Goal: Communication & Community: Connect with others

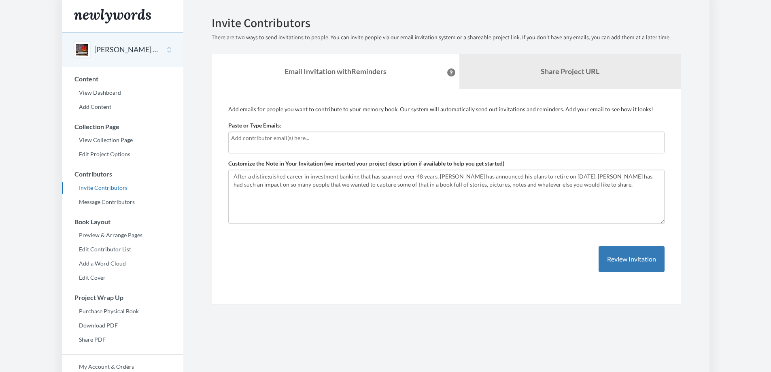
click at [298, 140] on input "text" at bounding box center [446, 138] width 431 height 9
click at [277, 137] on input "text" at bounding box center [446, 138] width 431 height 9
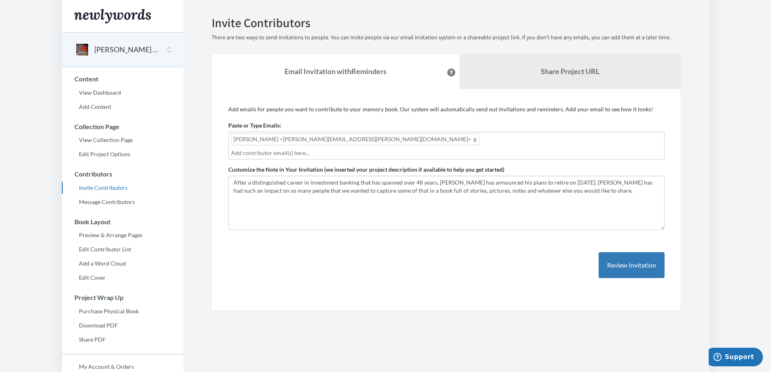
click at [472, 141] on span at bounding box center [475, 139] width 6 height 10
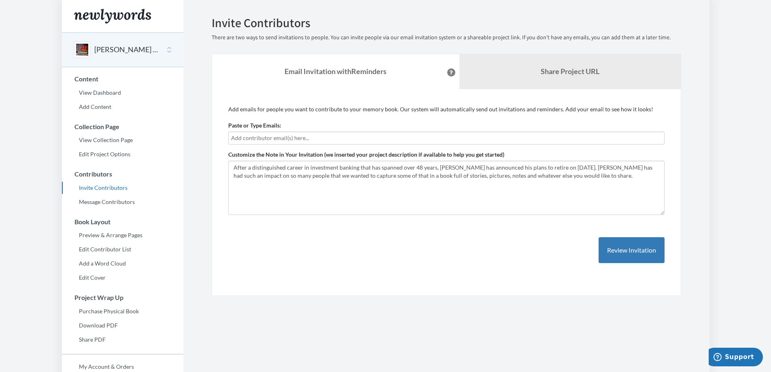
click at [267, 136] on input "text" at bounding box center [446, 138] width 431 height 9
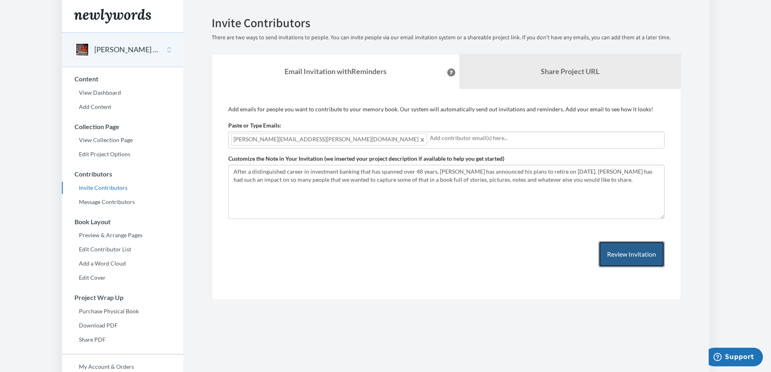
click at [633, 257] on button "Review Invitation" at bounding box center [632, 254] width 66 height 26
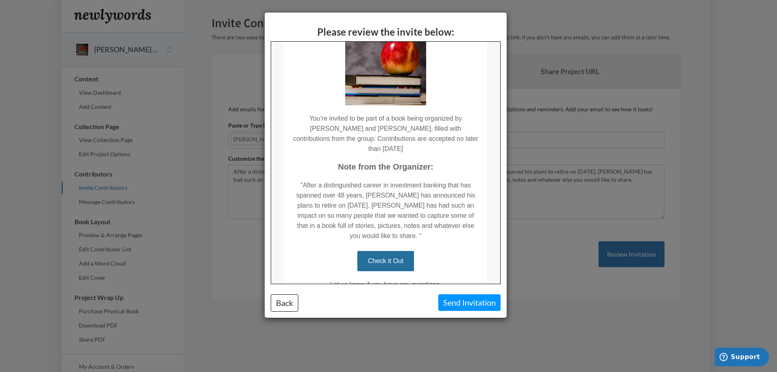
scroll to position [81, 0]
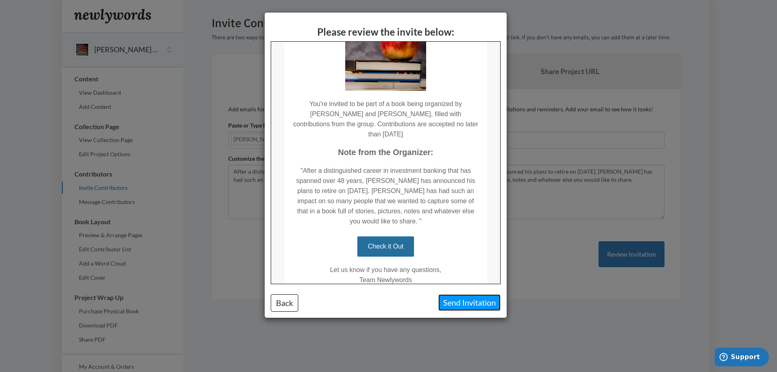
click at [474, 301] on button "Send Invitation" at bounding box center [469, 302] width 62 height 17
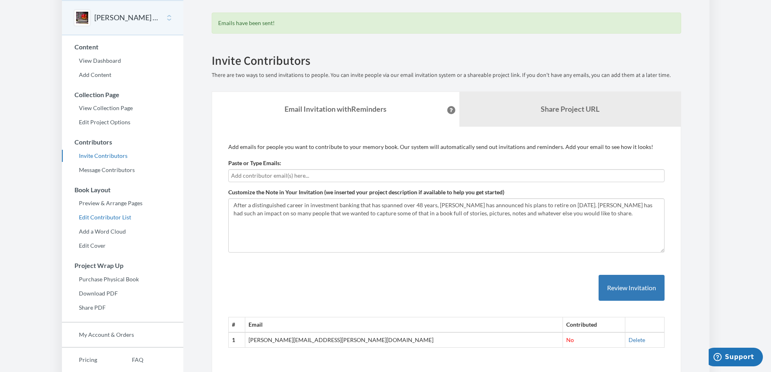
scroll to position [0, 0]
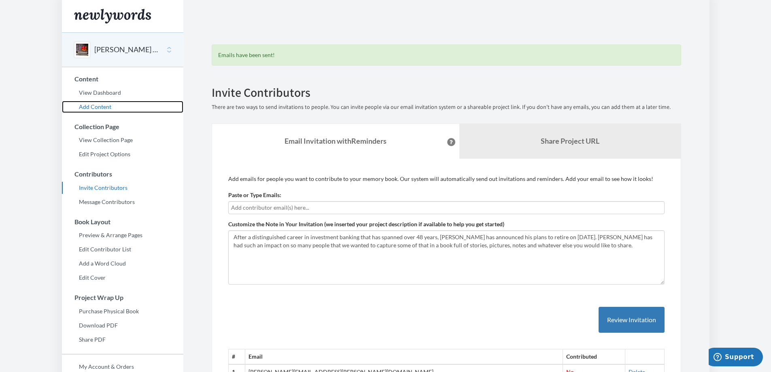
click at [95, 104] on link "Add Content" at bounding box center [122, 107] width 121 height 12
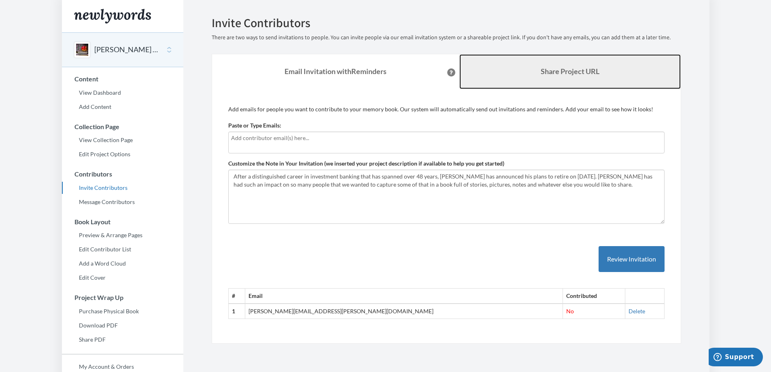
click at [527, 72] on link "Share Project URL" at bounding box center [569, 71] width 221 height 35
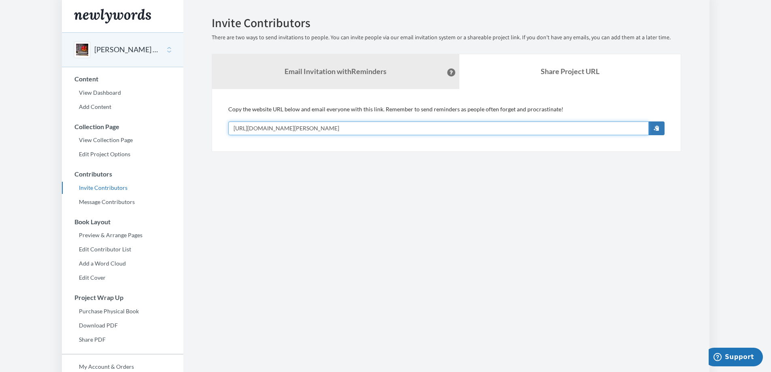
click at [432, 133] on input "[URL][DOMAIN_NAME][PERSON_NAME]" at bounding box center [438, 128] width 421 height 14
